Goal: Information Seeking & Learning: Learn about a topic

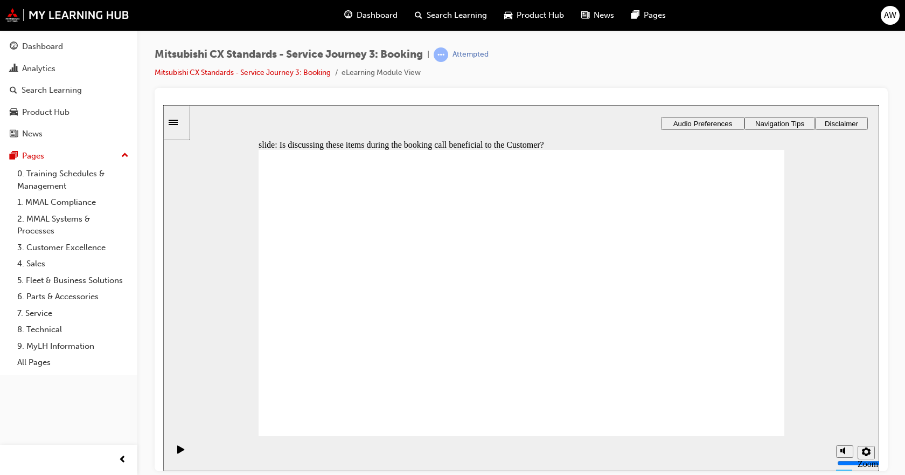
checkbox input "true"
drag, startPoint x: 368, startPoint y: 309, endPoint x: 333, endPoint y: 269, distance: 53.5
checkbox input "true"
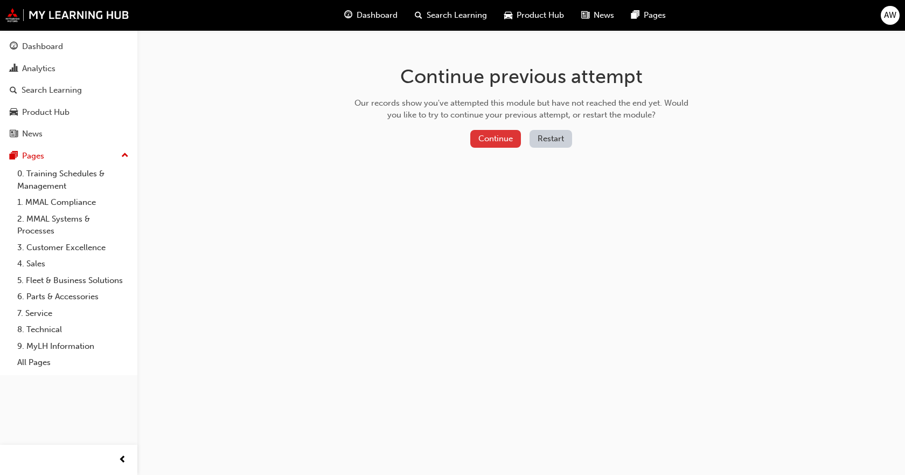
click at [500, 139] on button "Continue" at bounding box center [495, 139] width 51 height 18
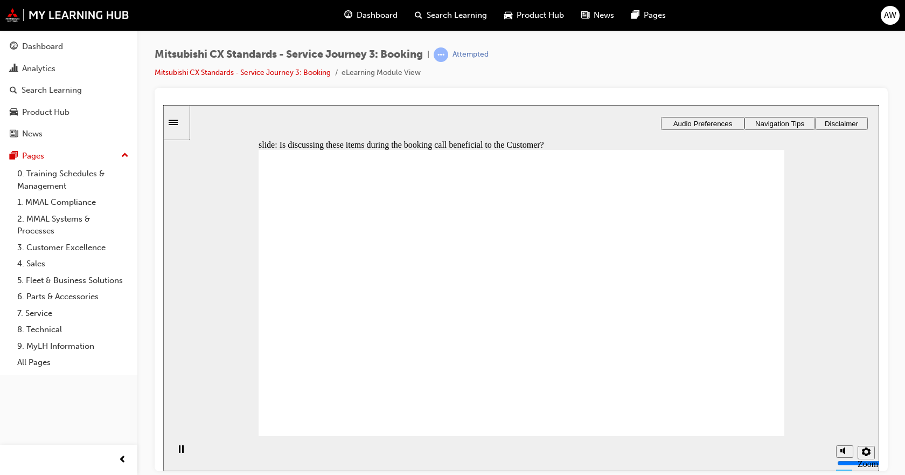
checkbox input "true"
drag, startPoint x: 335, startPoint y: 320, endPoint x: 655, endPoint y: 253, distance: 326.9
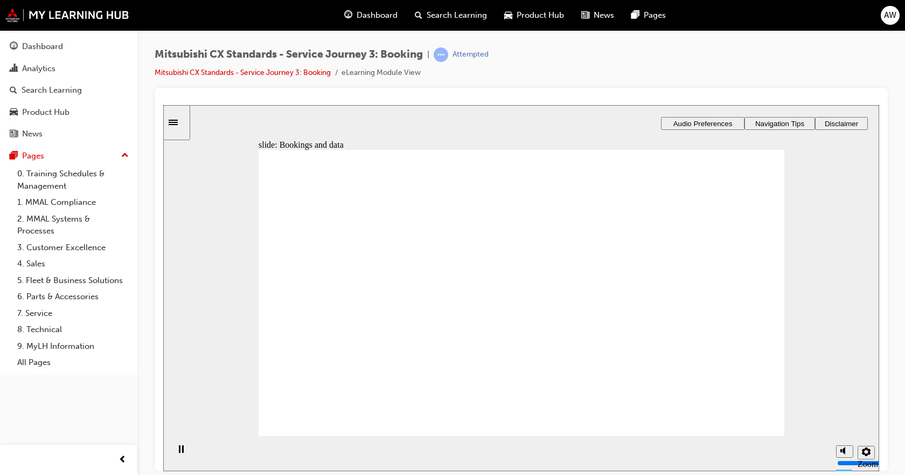
drag, startPoint x: 328, startPoint y: 316, endPoint x: 474, endPoint y: 248, distance: 161.5
drag, startPoint x: 289, startPoint y: 320, endPoint x: 441, endPoint y: 327, distance: 152.1
checkbox input "true"
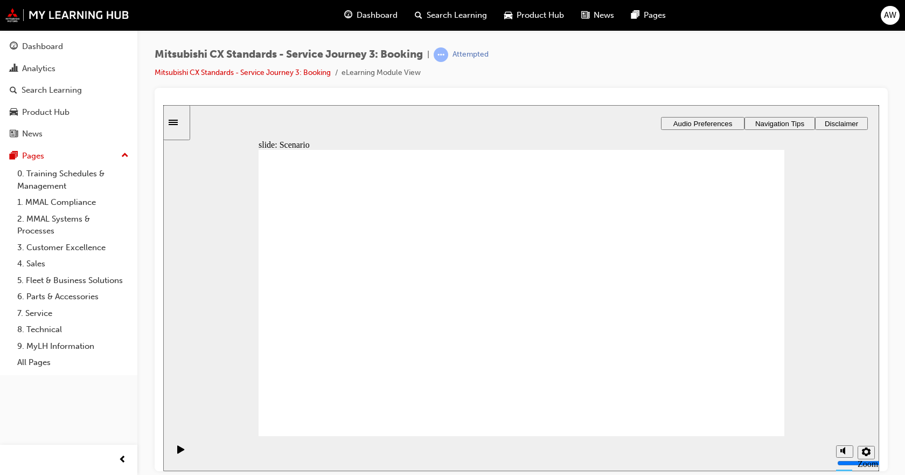
checkbox input "true"
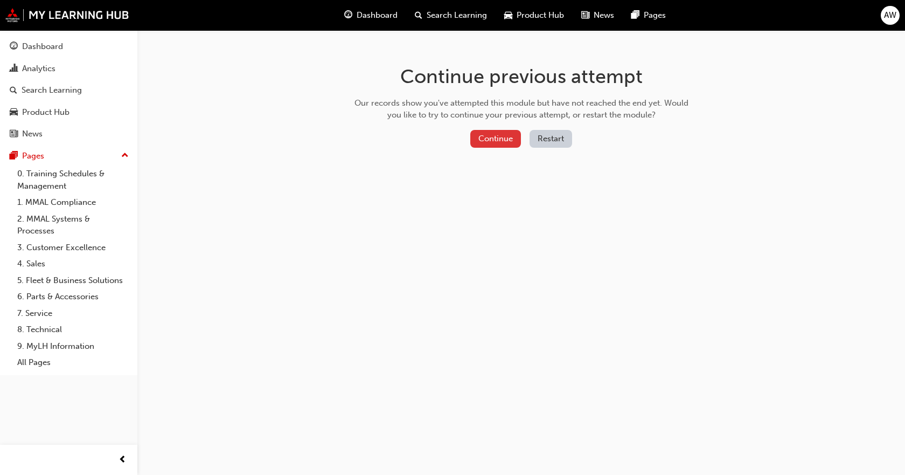
click at [489, 141] on button "Continue" at bounding box center [495, 139] width 51 height 18
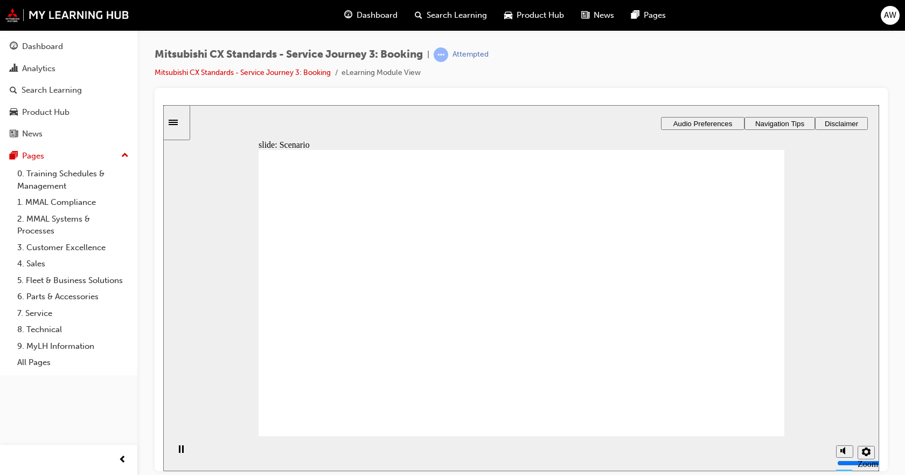
checkbox input "true"
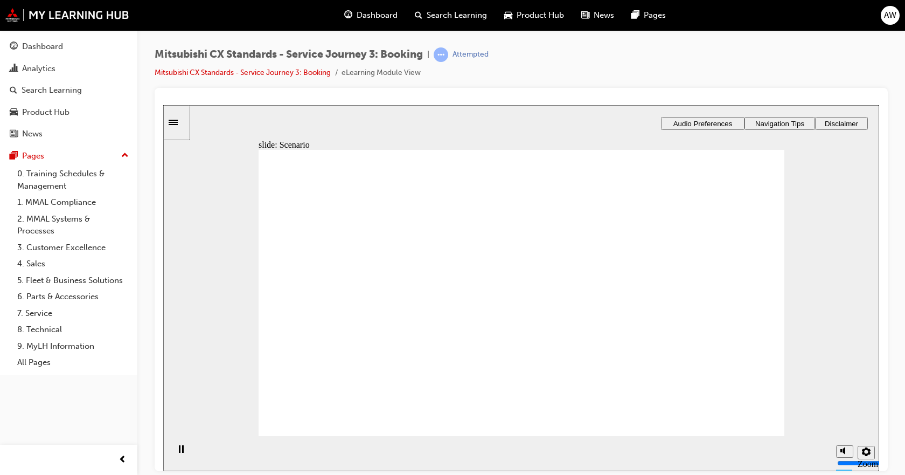
checkbox input "true"
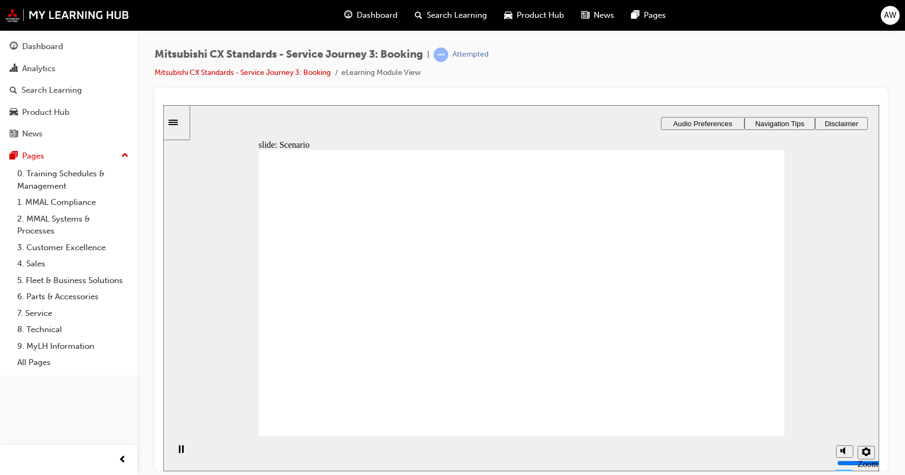
checkbox input "true"
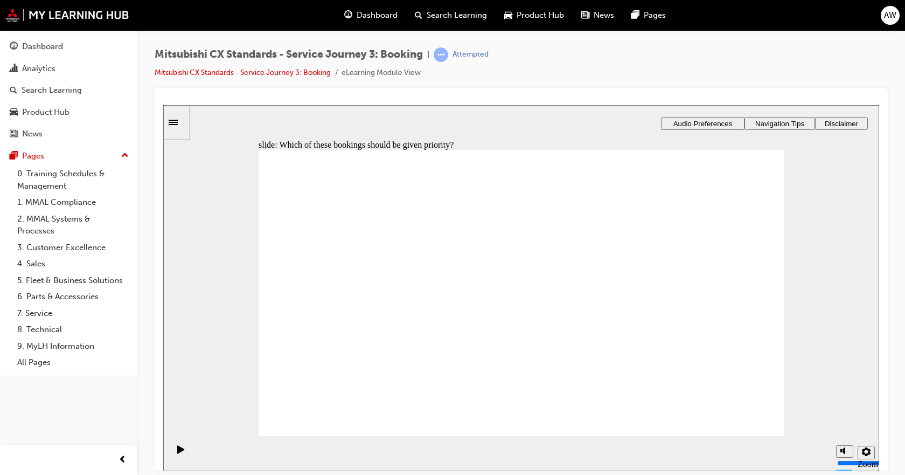
drag, startPoint x: 388, startPoint y: 292, endPoint x: 382, endPoint y: 269, distance: 23.4
checkbox input "true"
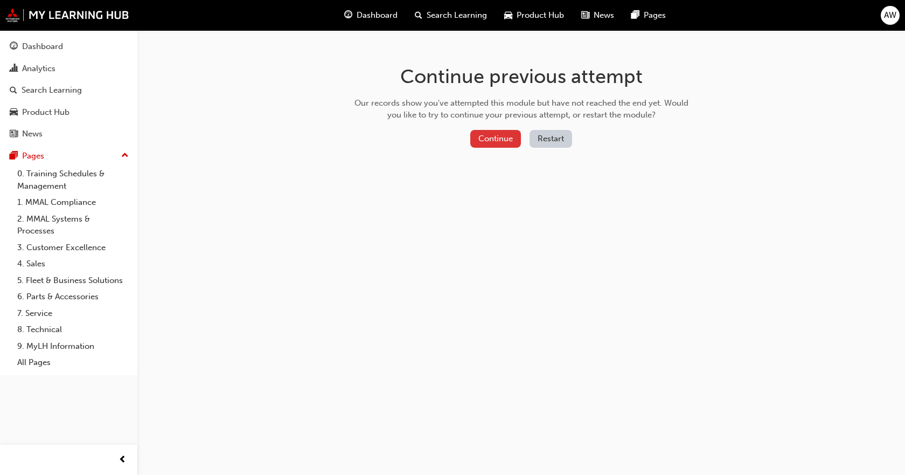
click at [499, 138] on button "Continue" at bounding box center [495, 139] width 51 height 18
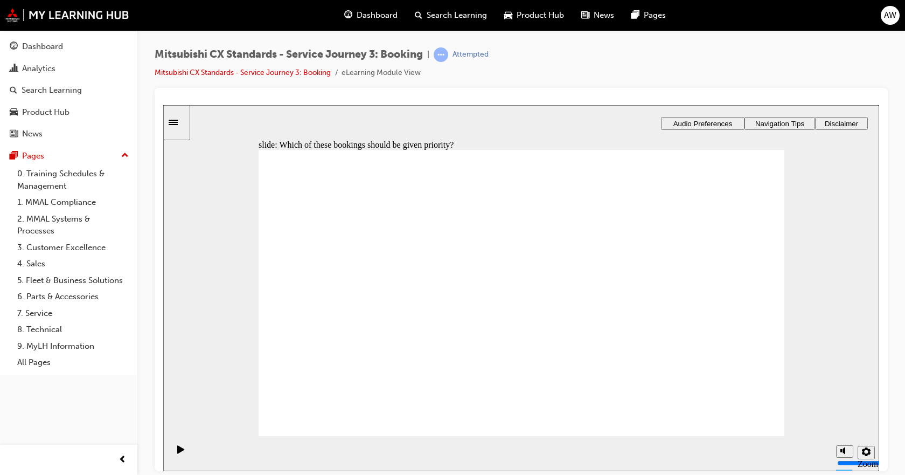
checkbox input "true"
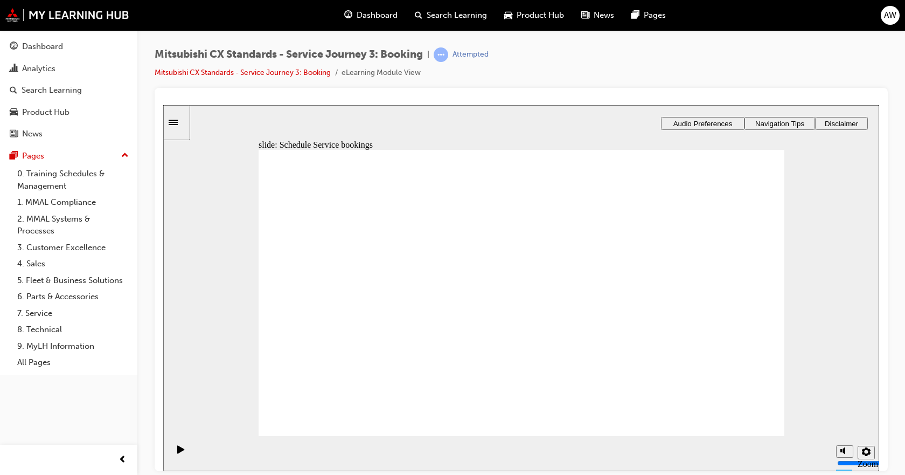
drag, startPoint x: 619, startPoint y: 241, endPoint x: 510, endPoint y: 332, distance: 142.7
drag, startPoint x: 559, startPoint y: 283, endPoint x: 549, endPoint y: 287, distance: 11.4
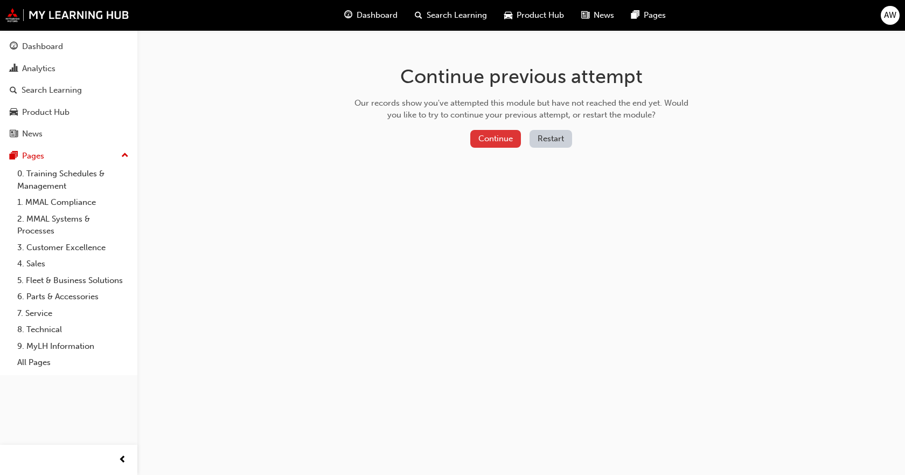
click at [508, 139] on button "Continue" at bounding box center [495, 139] width 51 height 18
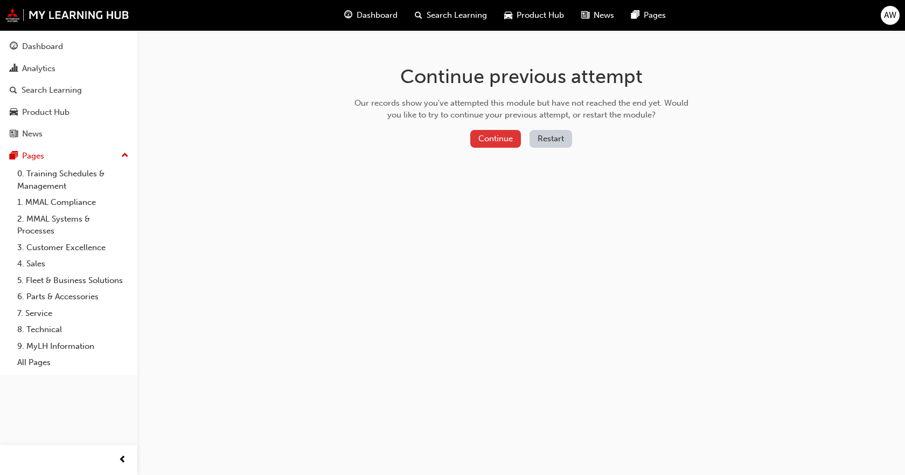
click at [503, 145] on button "Continue" at bounding box center [495, 139] width 51 height 18
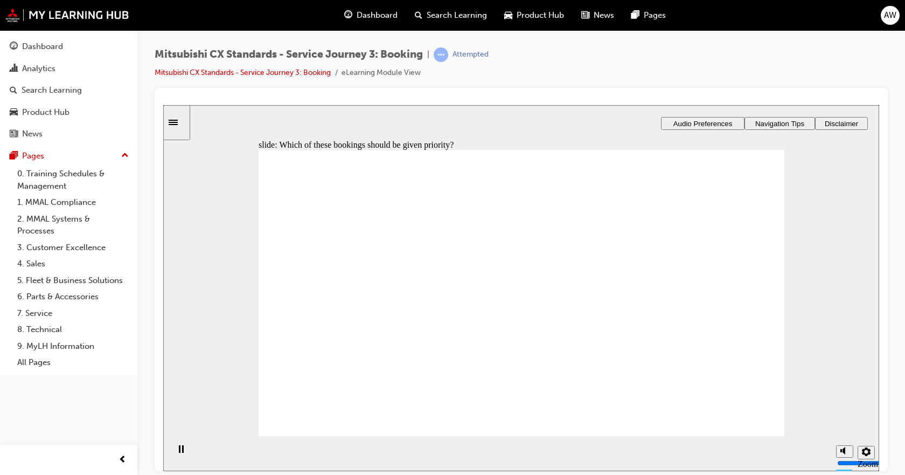
checkbox input "true"
drag, startPoint x: 314, startPoint y: 336, endPoint x: 631, endPoint y: 296, distance: 319.8
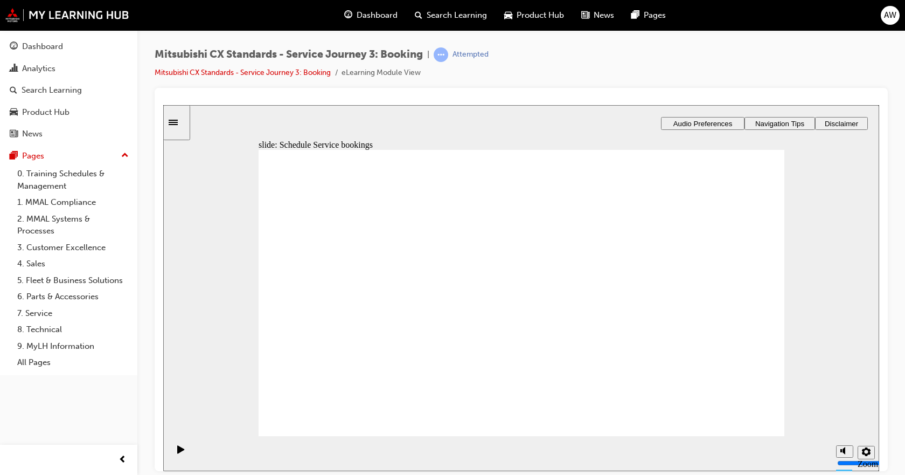
drag, startPoint x: 286, startPoint y: 330, endPoint x: 423, endPoint y: 296, distance: 141.7
drag, startPoint x: 306, startPoint y: 323, endPoint x: 437, endPoint y: 326, distance: 131.5
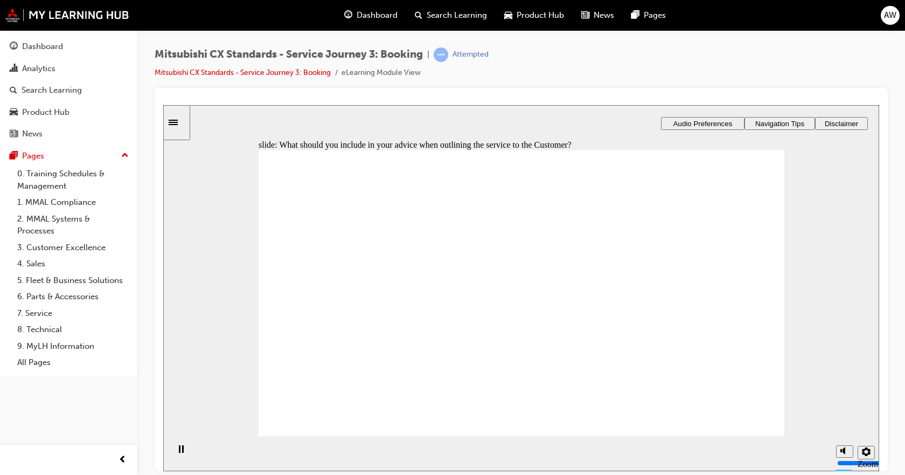
checkbox input "true"
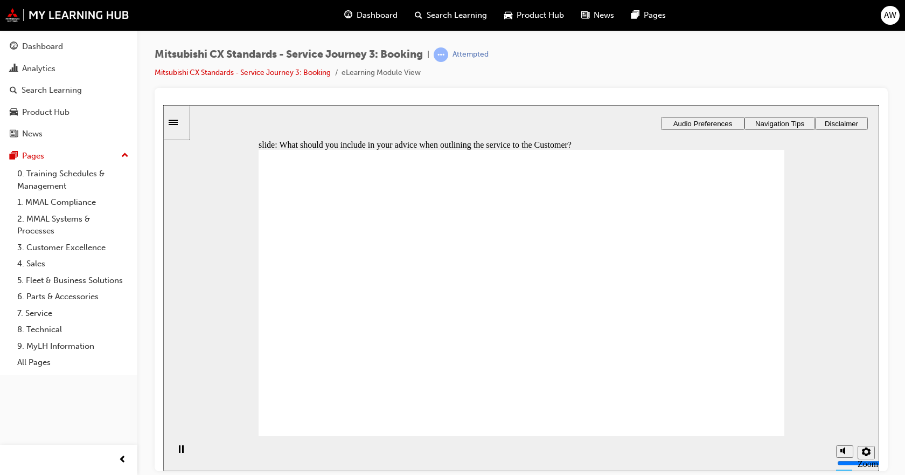
checkbox input "true"
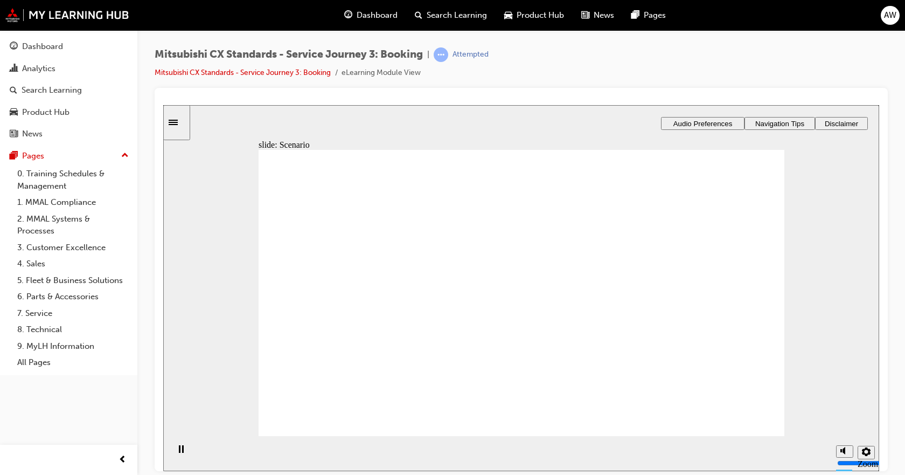
checkbox input "true"
drag, startPoint x: 508, startPoint y: 294, endPoint x: 731, endPoint y: 333, distance: 226.0
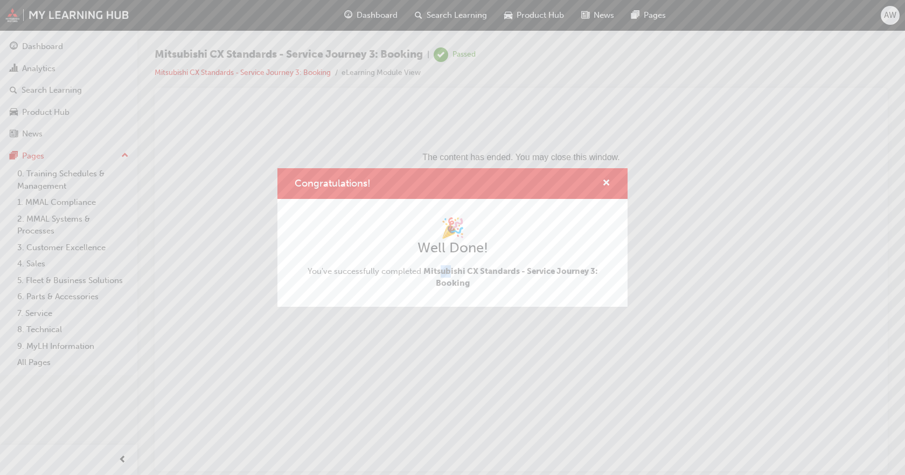
click at [437, 258] on div "🎉 Well Done! You've successfully completed Mitsubishi CX Standards - Service Jo…" at bounding box center [453, 252] width 316 height 73
click at [47, 58] on div "Congratulations! 🎉 Well Done! You've successfully completed Mitsubishi CX Stand…" at bounding box center [452, 237] width 905 height 475
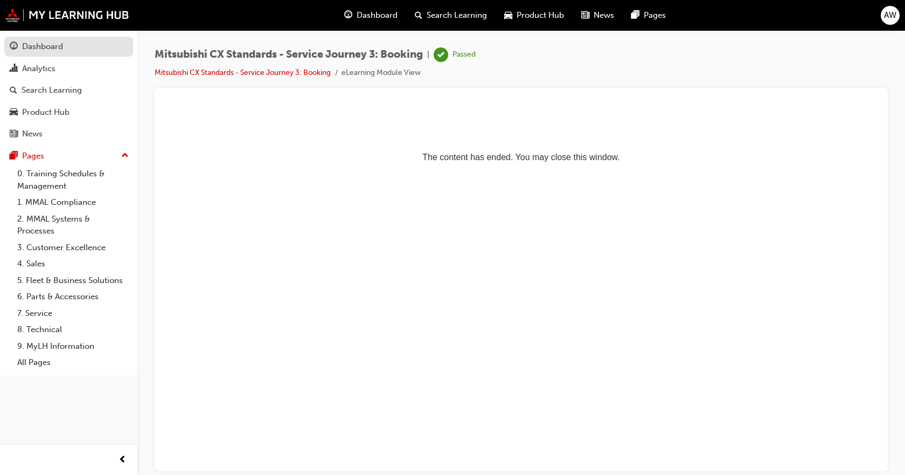
click at [32, 43] on div "Dashboard" at bounding box center [42, 46] width 41 height 12
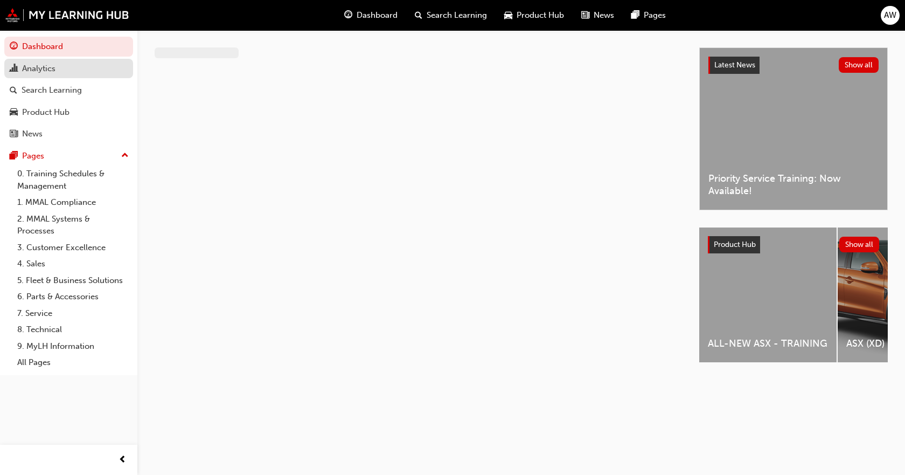
click at [35, 63] on div "Analytics" at bounding box center [38, 69] width 33 height 12
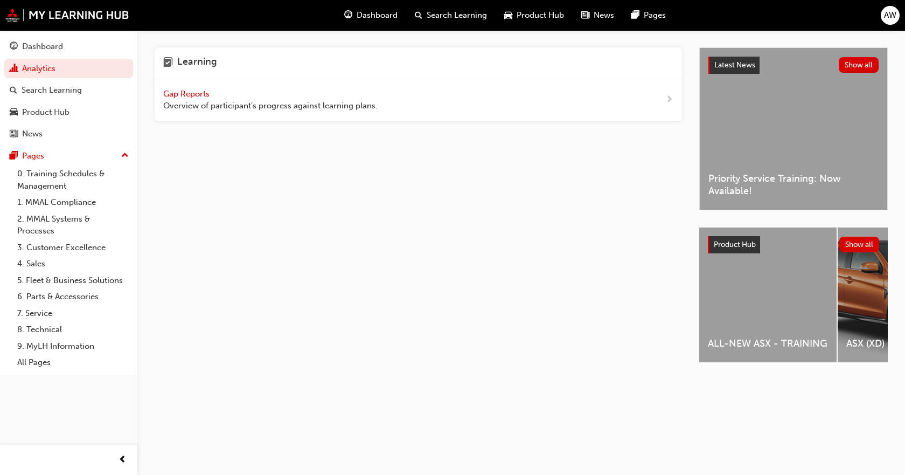
click at [321, 111] on span "Overview of participant's progress against learning plans." at bounding box center [270, 106] width 214 height 12
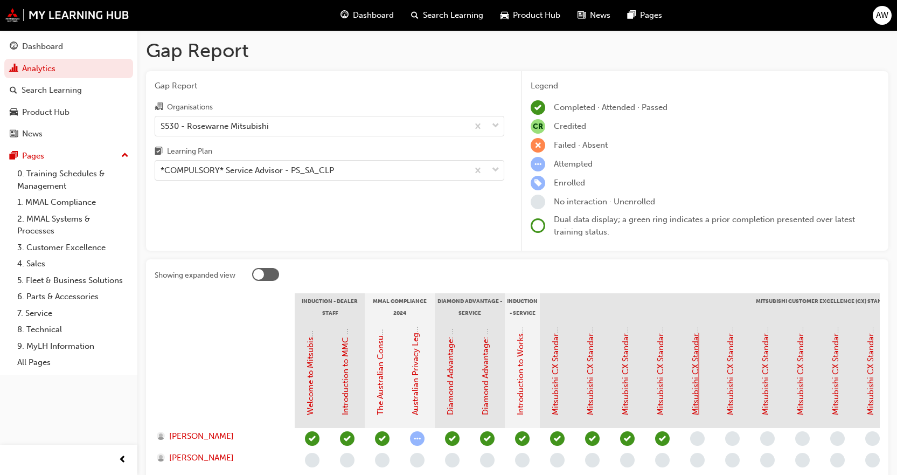
click at [693, 389] on link "Mitsubishi CX Standards - Service Journey 4: Appointment Confirmation" at bounding box center [696, 279] width 10 height 271
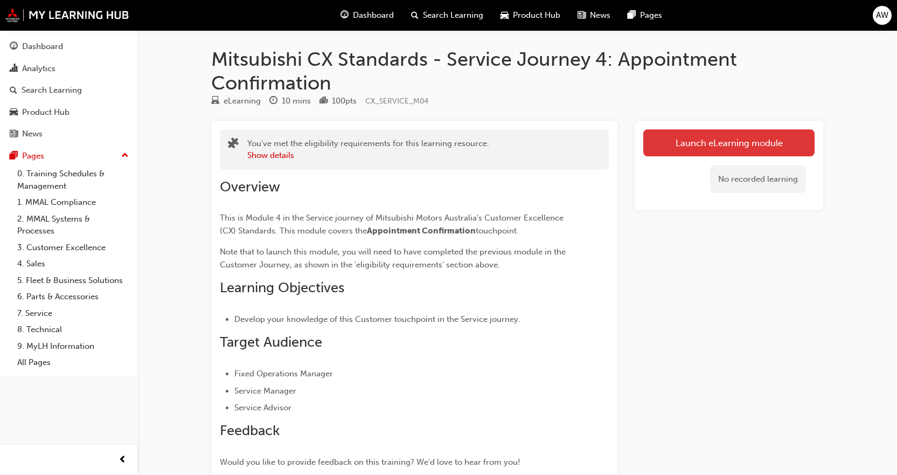
click at [754, 131] on link "Launch eLearning module" at bounding box center [728, 142] width 171 height 27
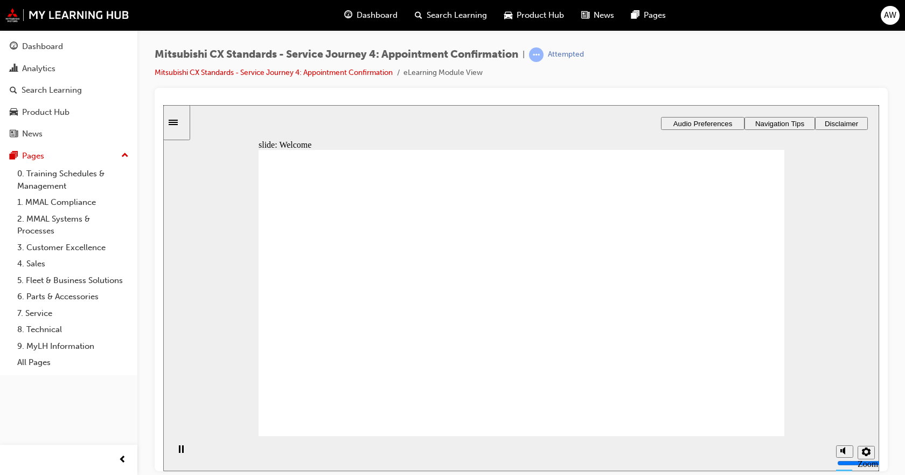
drag, startPoint x: 661, startPoint y: 415, endPoint x: 695, endPoint y: 415, distance: 33.9
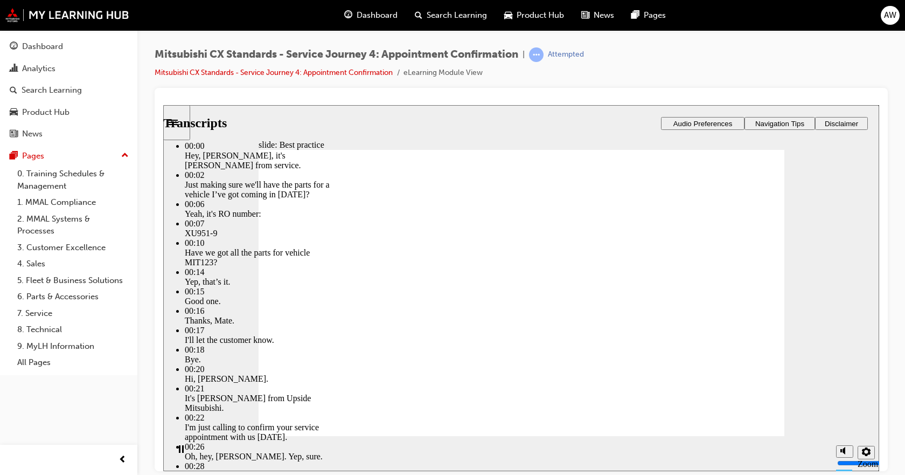
type input "98"
type input "6"
type input "98"
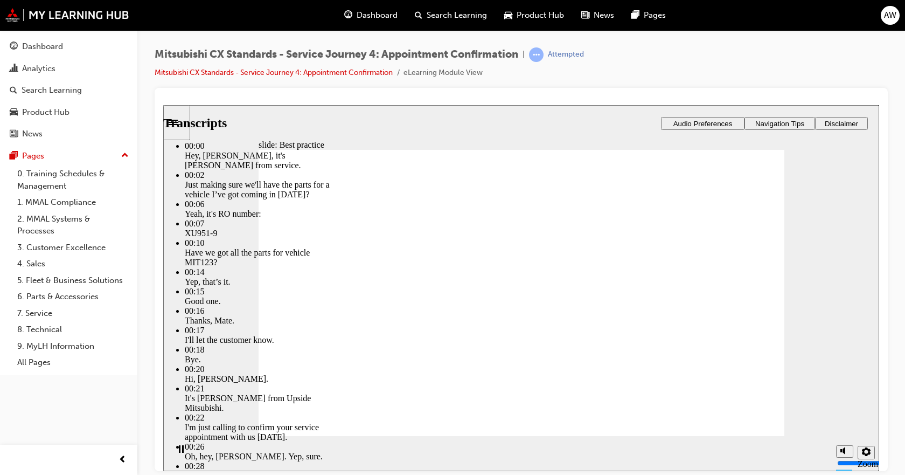
type input "6"
type input "5"
type input "98"
type input "5"
type input "4"
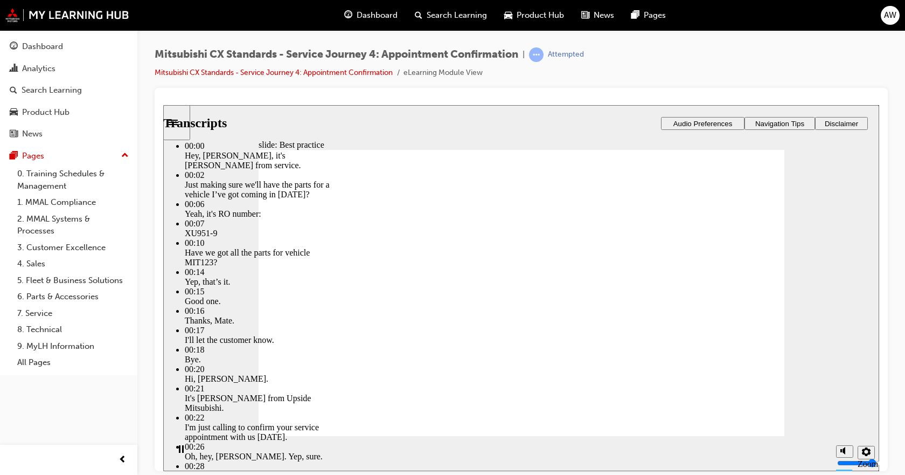
type input "98"
type input "4"
type input "3"
type input "98"
type input "3"
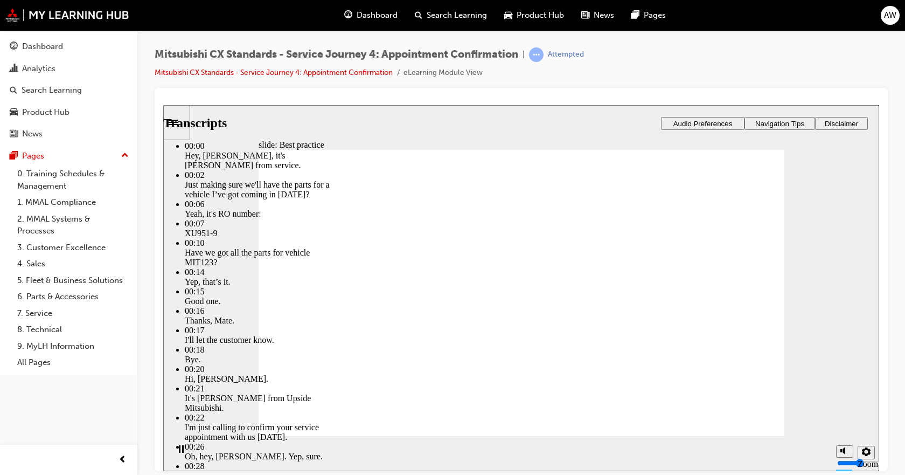
type input "3"
type input "98"
type input "3"
type input "99"
type input "3"
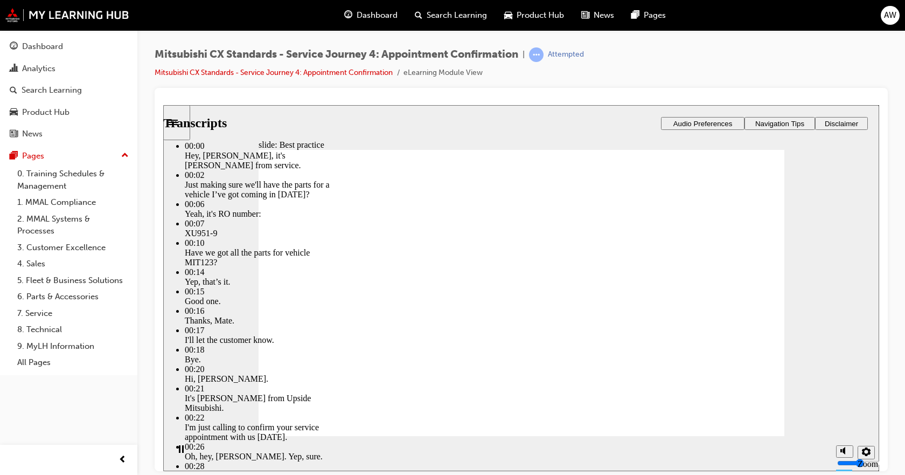
type input "3"
type input "99"
type input "3"
type input "99"
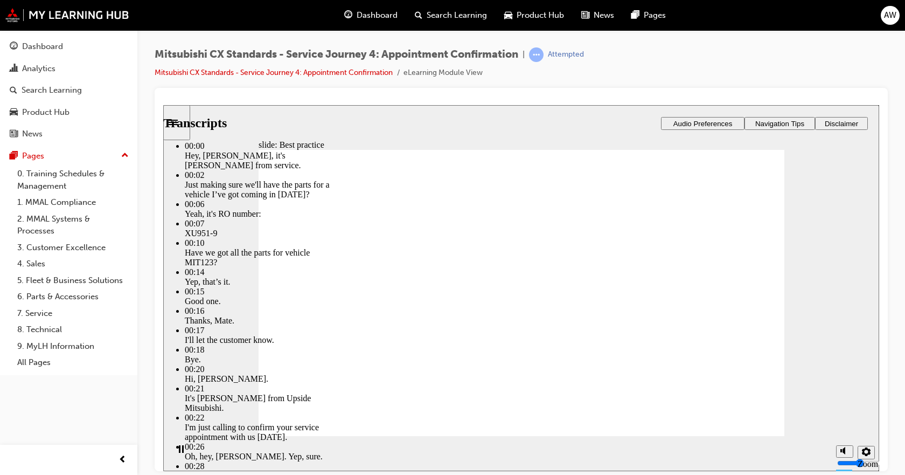
type input "3"
type input "4"
type input "99"
type input "4"
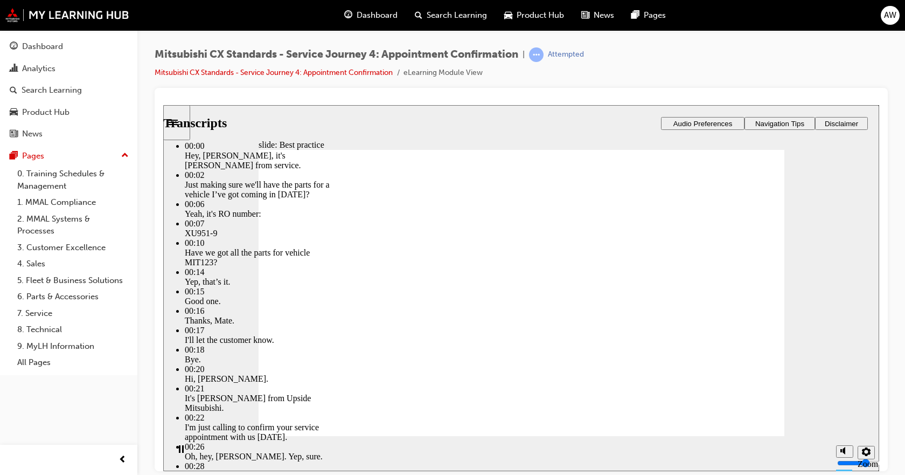
type input "99"
type input "4"
type input "99"
type input "4"
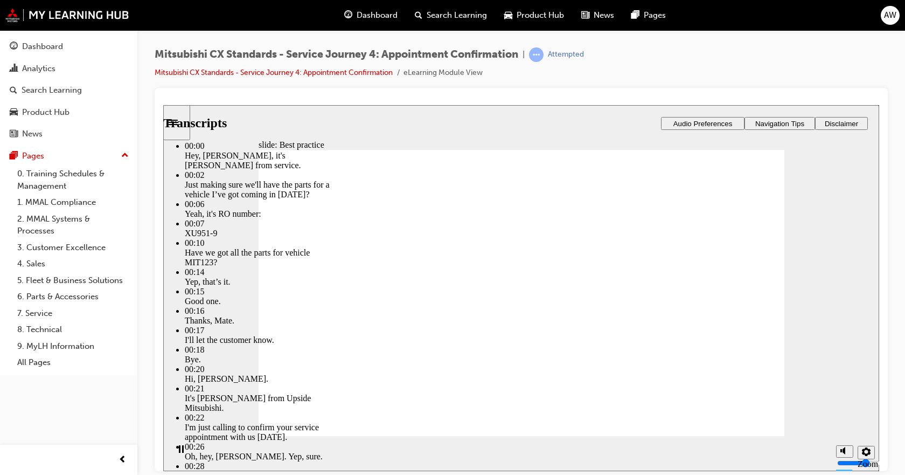
type input "99"
type input "4"
drag, startPoint x: 615, startPoint y: 391, endPoint x: 611, endPoint y: 396, distance: 6.1
type input "99"
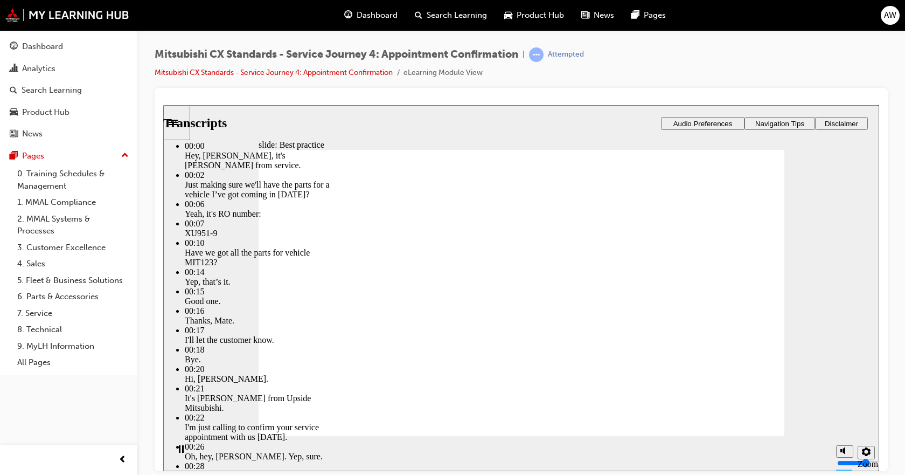
type input "4"
type input "100"
type input "4"
type input "100"
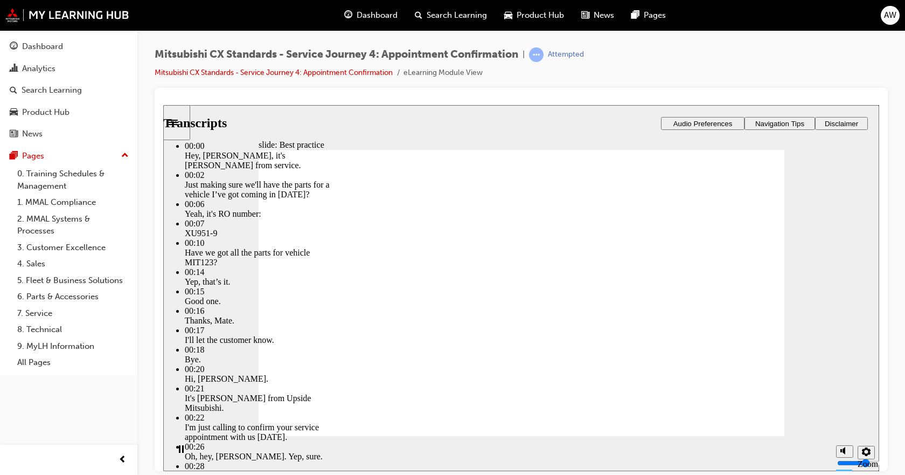
type input "4"
type input "100"
type input "4"
type input "100"
type input "4"
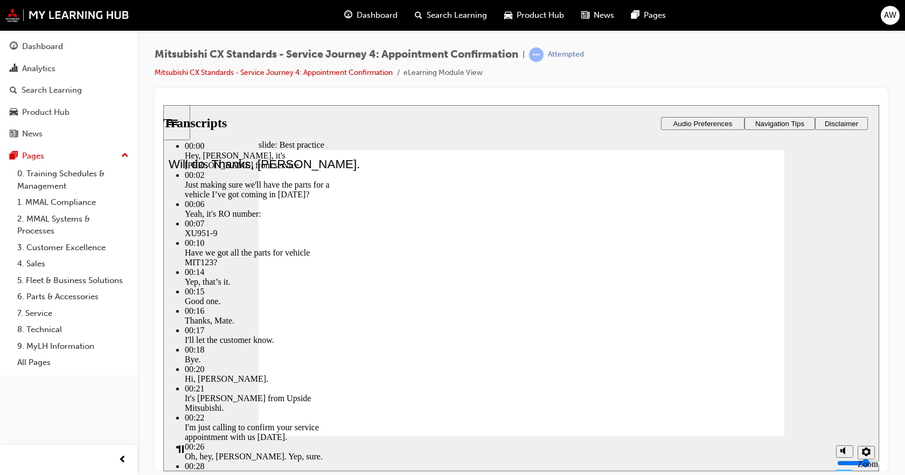
type input "100"
type input "4"
type input "2"
type input "100"
type input "2"
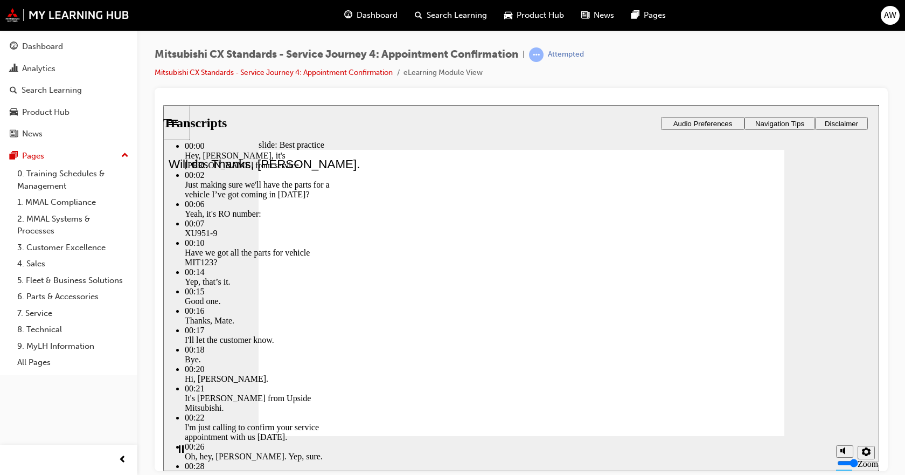
type input "2"
type input "101"
type input "2"
type input "101"
type input "2"
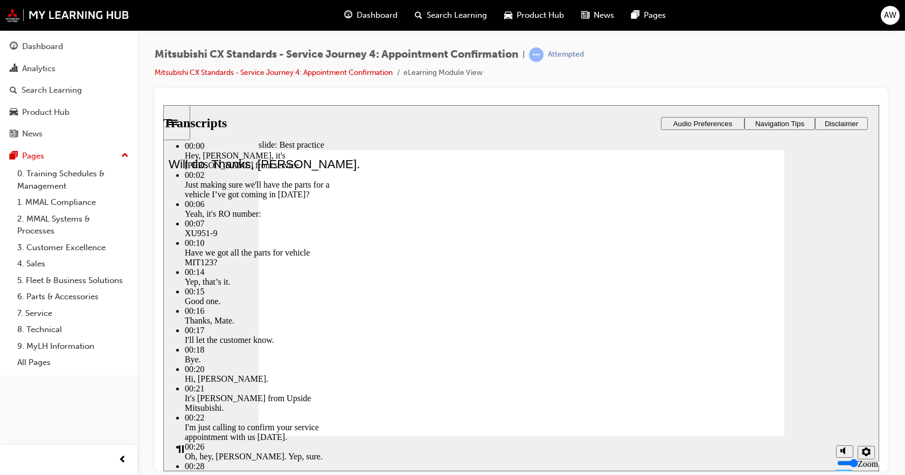
type input "101"
type input "2"
type input "101"
type input "2"
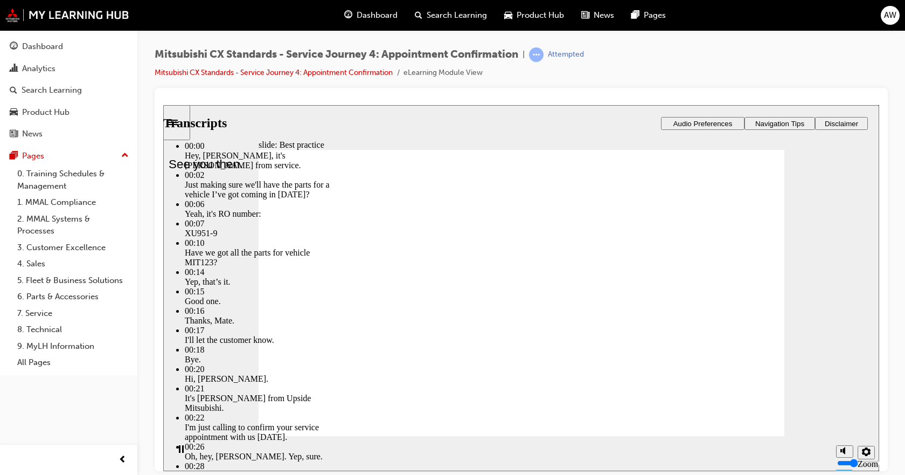
type input "102"
type input "2"
type input "102"
type input "2"
type input "102"
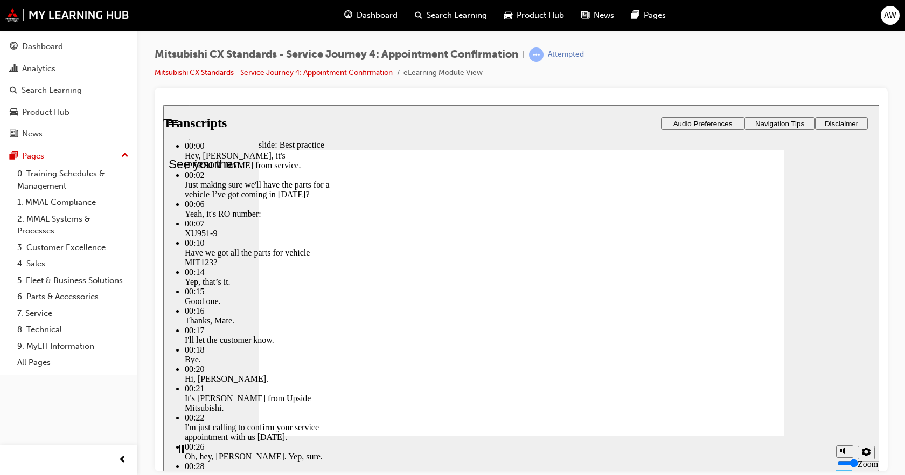
type input "2"
type input "102"
type input "2"
type input "103"
type input "2"
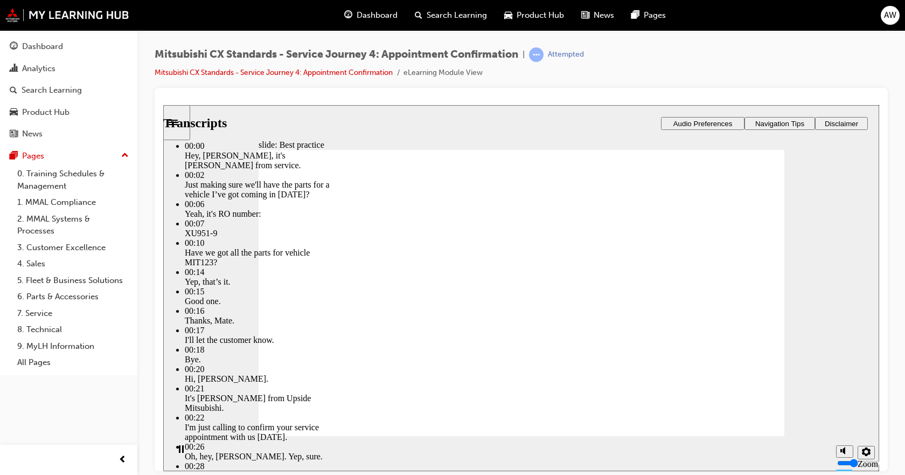
type input "103"
type input "2"
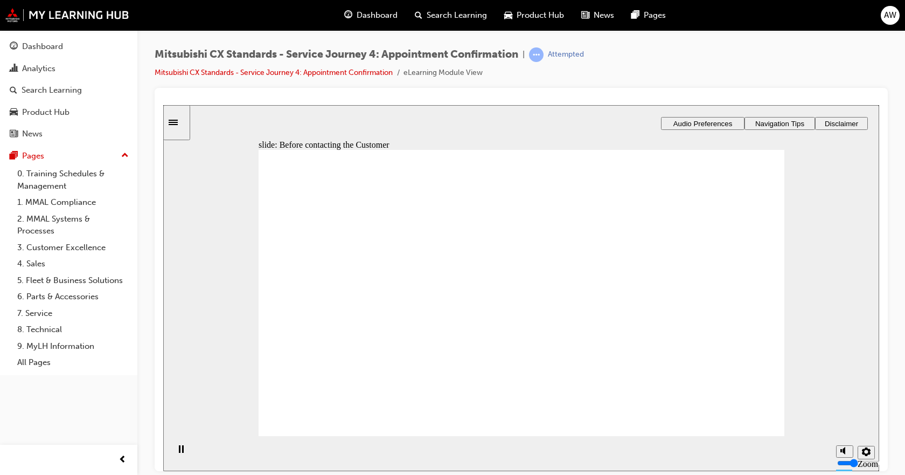
drag, startPoint x: 356, startPoint y: 292, endPoint x: 436, endPoint y: 265, distance: 84.5
drag, startPoint x: 378, startPoint y: 311, endPoint x: 442, endPoint y: 307, distance: 64.8
drag, startPoint x: 389, startPoint y: 320, endPoint x: 445, endPoint y: 324, distance: 56.2
drag, startPoint x: 342, startPoint y: 304, endPoint x: 490, endPoint y: 344, distance: 153.3
drag, startPoint x: 488, startPoint y: 287, endPoint x: 647, endPoint y: 269, distance: 160.4
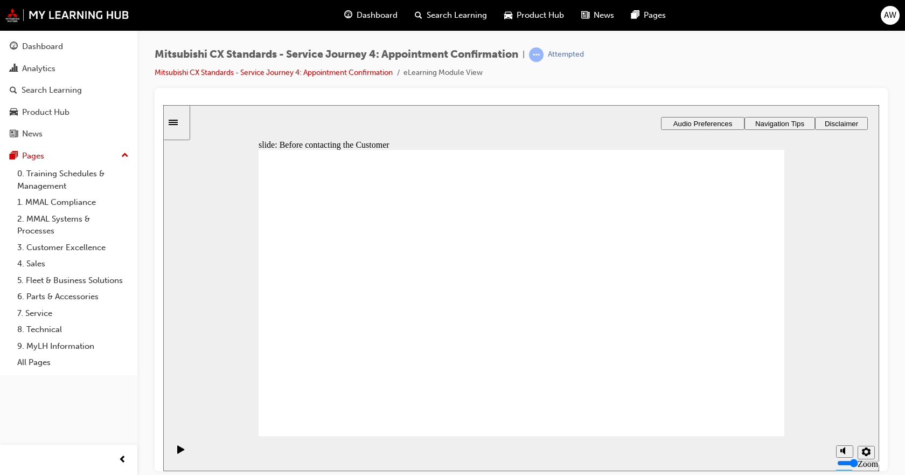
checkbox input "true"
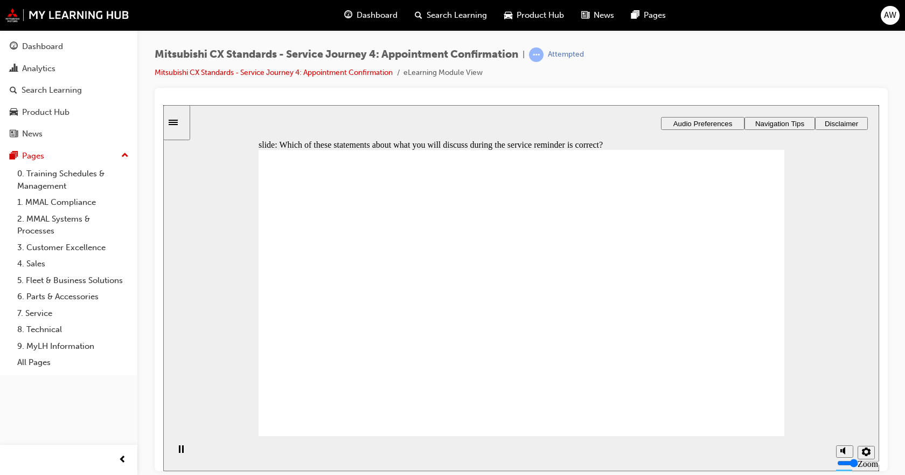
checkbox input "true"
drag, startPoint x: 513, startPoint y: 317, endPoint x: 575, endPoint y: 321, distance: 62.7
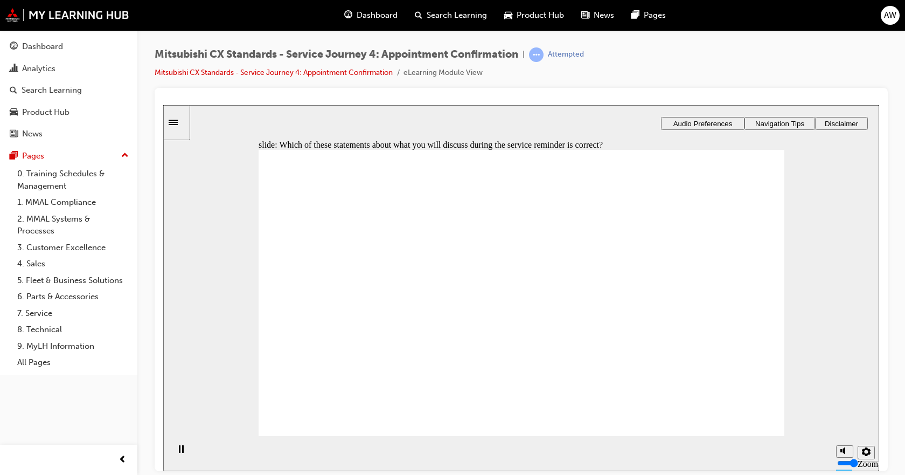
checkbox input "false"
checkbox input "true"
checkbox input "false"
drag, startPoint x: 329, startPoint y: 311, endPoint x: 507, endPoint y: 350, distance: 182.1
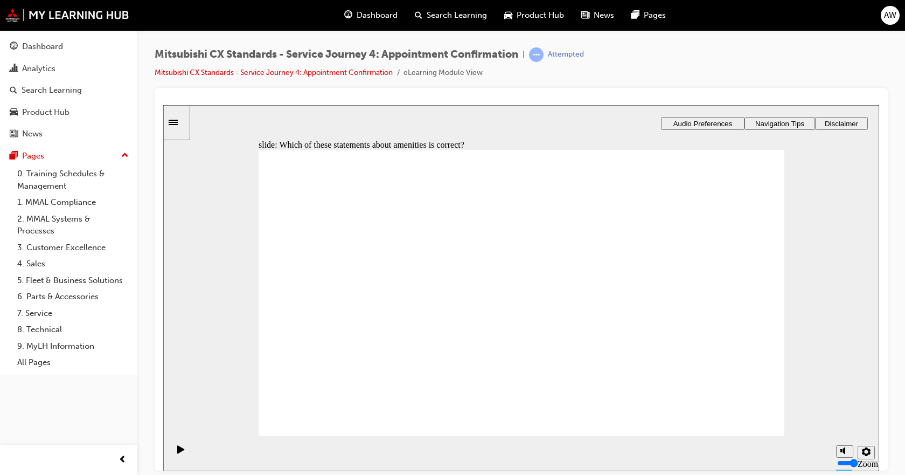
checkbox input "true"
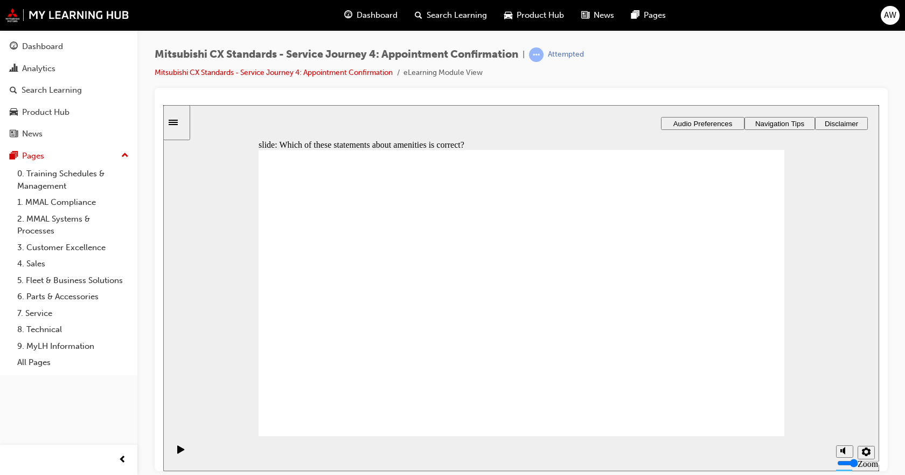
drag, startPoint x: 337, startPoint y: 274, endPoint x: 362, endPoint y: 337, distance: 68.2
checkbox input "true"
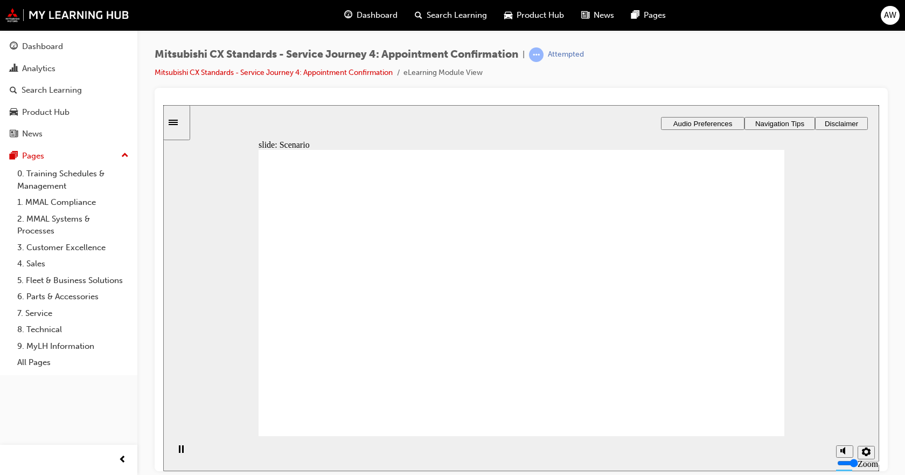
checkbox input "false"
checkbox input "true"
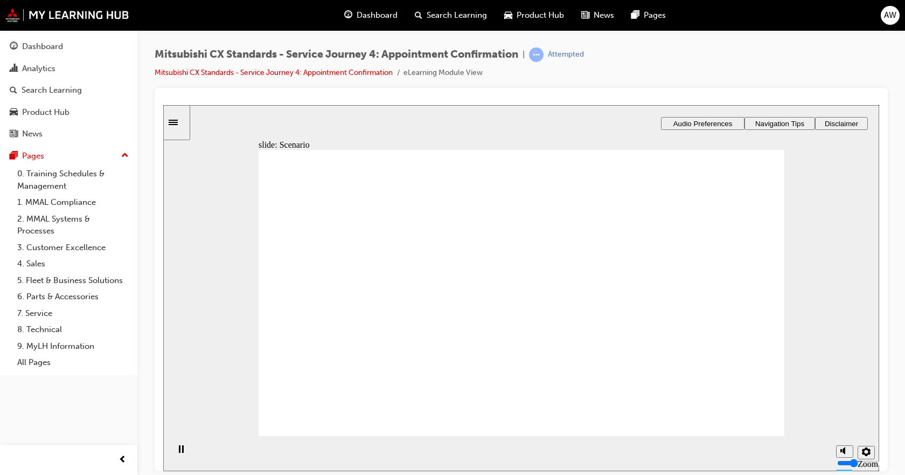
checkbox input "true"
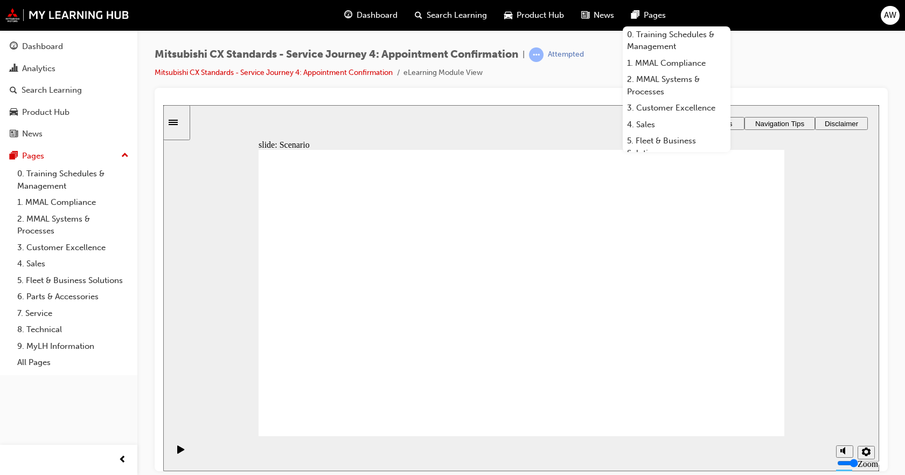
checkbox input "false"
